Goal: Task Accomplishment & Management: Complete application form

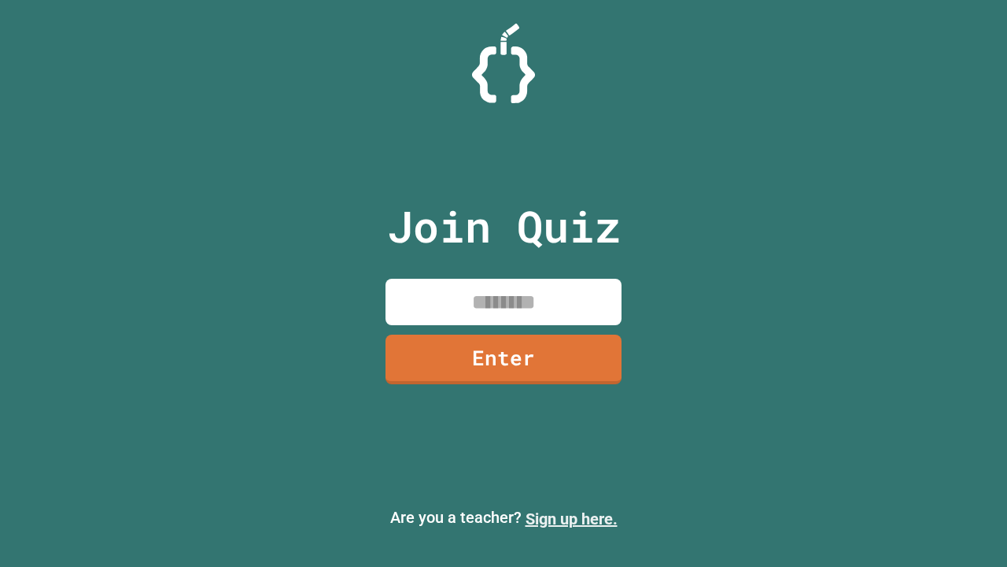
click at [571, 519] on link "Sign up here." at bounding box center [572, 518] width 92 height 19
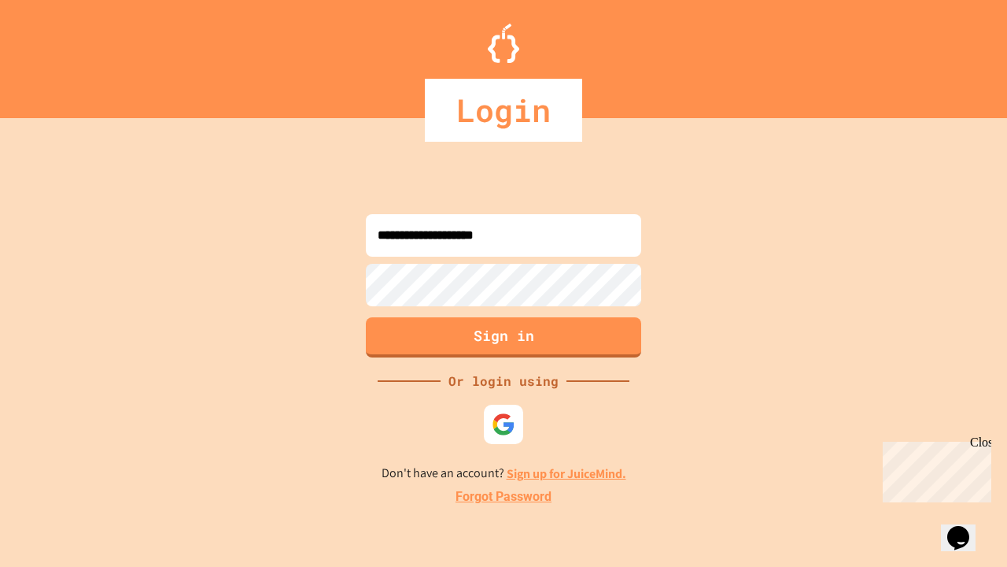
type input "**********"
